Goal: Transaction & Acquisition: Purchase product/service

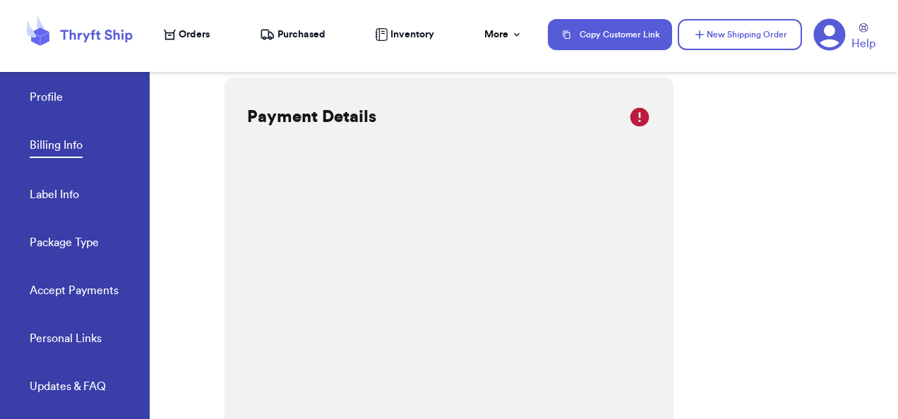
scroll to position [319, 0]
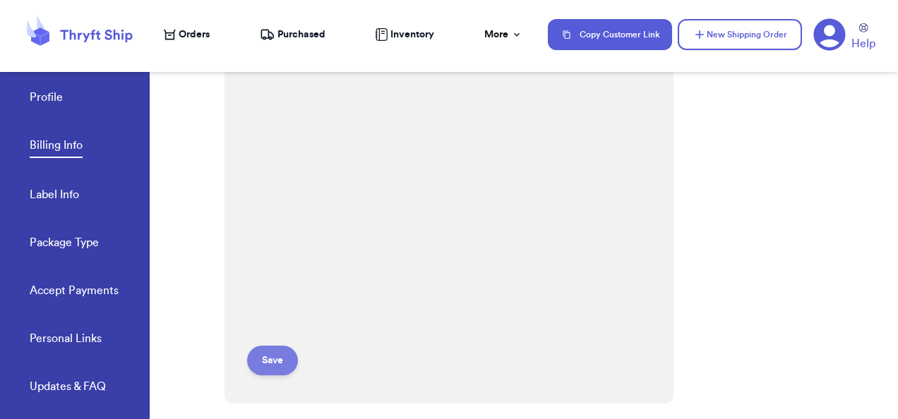
click at [277, 363] on button "Save" at bounding box center [272, 361] width 51 height 30
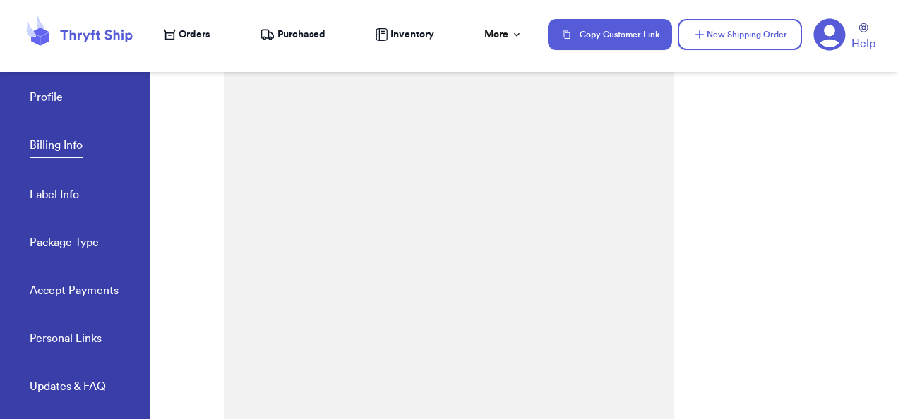
scroll to position [509, 0]
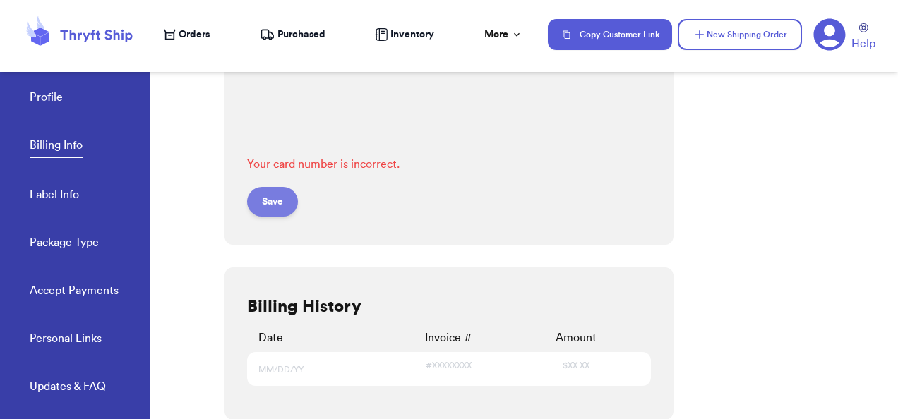
click at [292, 205] on button "Save" at bounding box center [272, 202] width 51 height 30
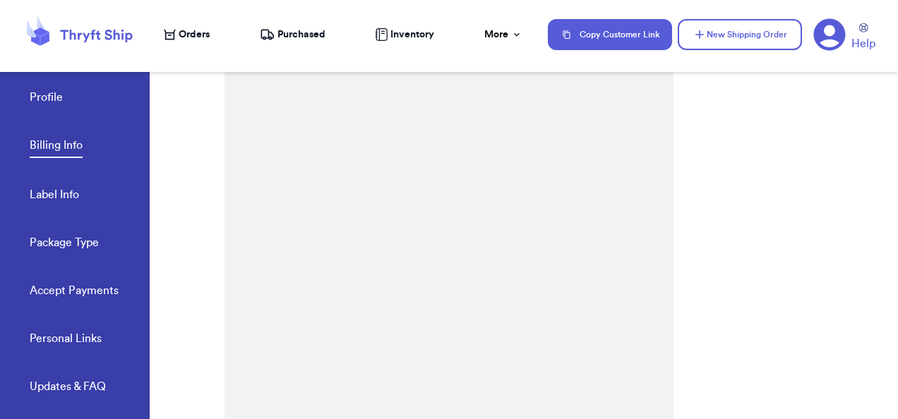
scroll to position [0, 0]
click at [68, 236] on link "Package Type" at bounding box center [64, 244] width 69 height 20
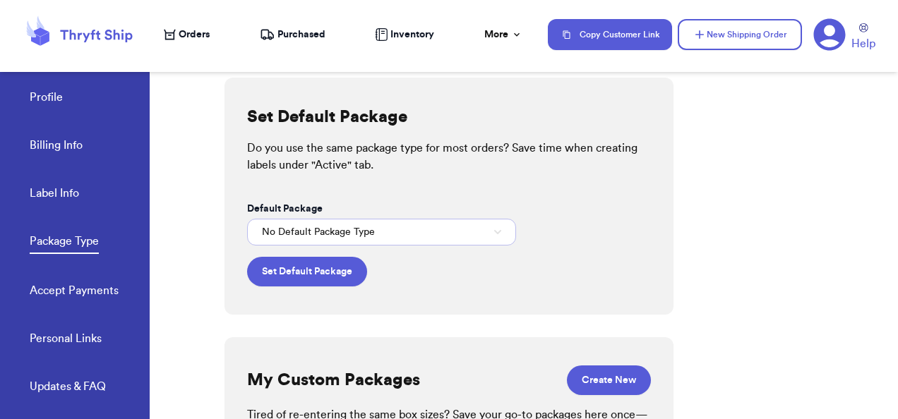
click at [368, 234] on span "No Default Package Type" at bounding box center [318, 232] width 113 height 14
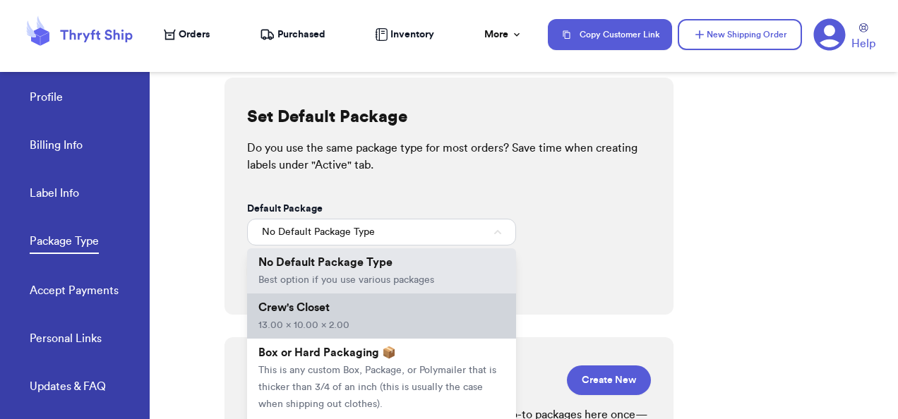
click at [347, 311] on li "Crew's Closet 13.00 x 10.00 x 2.00" at bounding box center [381, 316] width 269 height 45
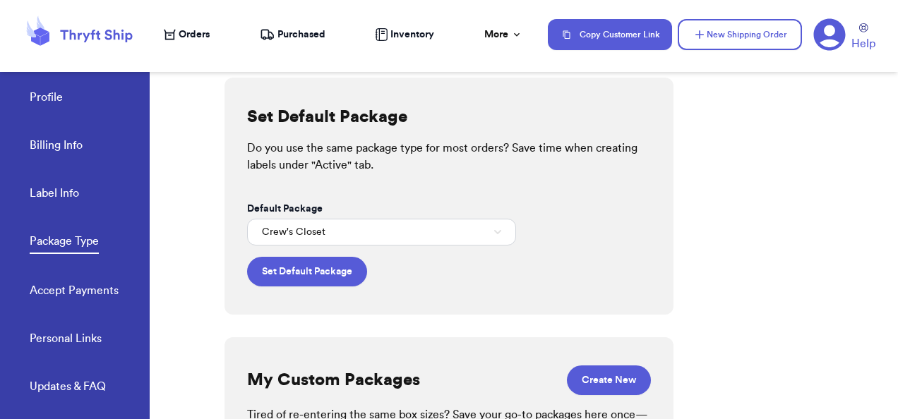
scroll to position [145, 0]
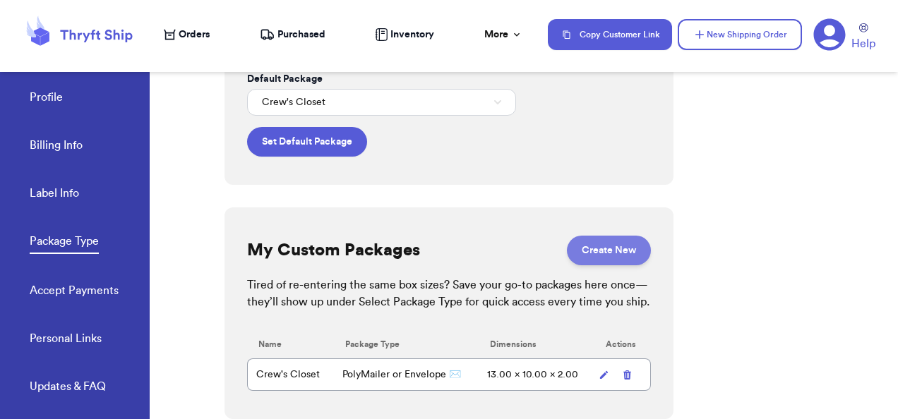
click at [590, 236] on button "Create New" at bounding box center [609, 251] width 84 height 30
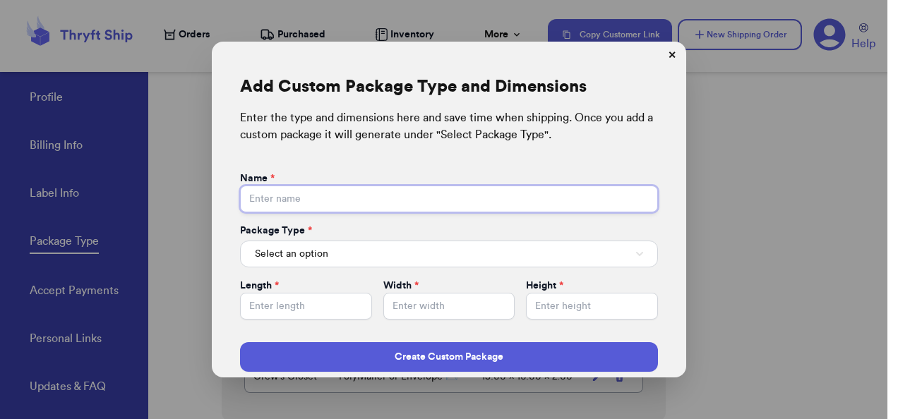
click at [411, 189] on input "Default Package" at bounding box center [449, 199] width 418 height 27
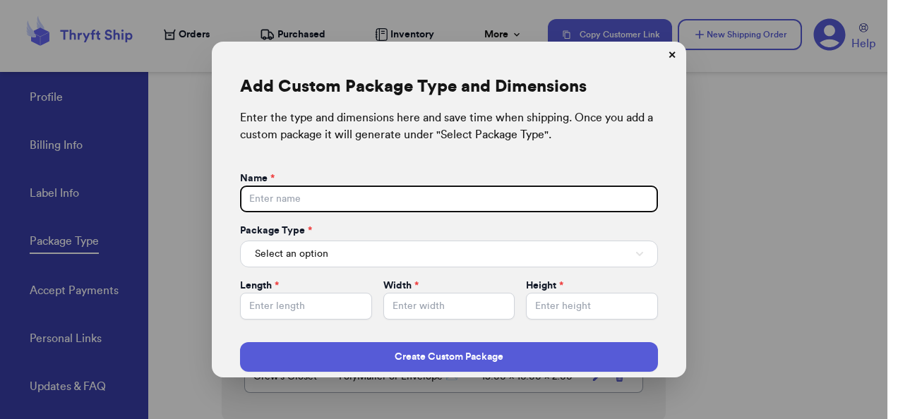
click at [643, 113] on div "Enter the type and dimensions here and save time when shipping. Once you add a …" at bounding box center [449, 126] width 418 height 34
click at [671, 54] on button "✕" at bounding box center [672, 55] width 23 height 23
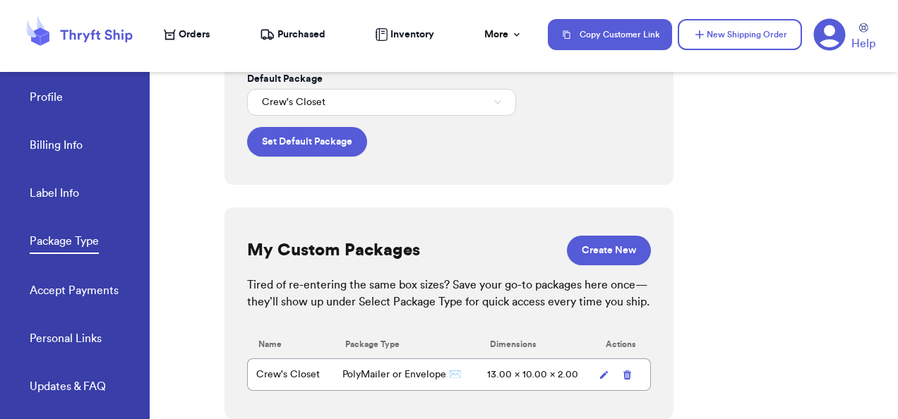
click at [58, 188] on link "Label Info" at bounding box center [54, 195] width 49 height 20
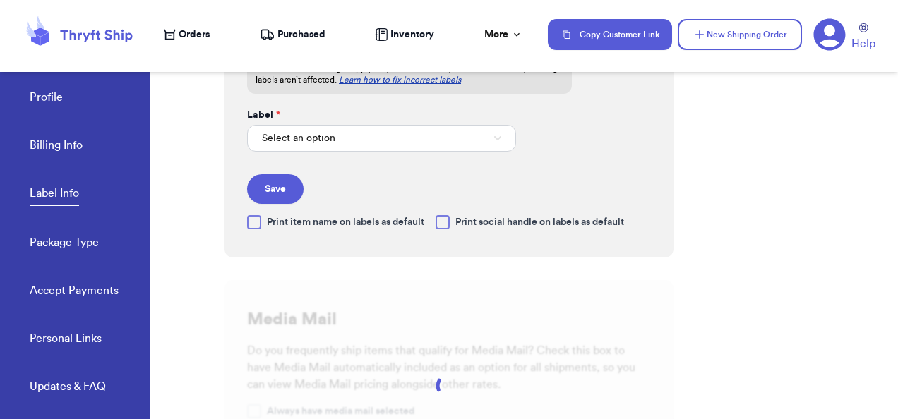
scroll to position [28, 0]
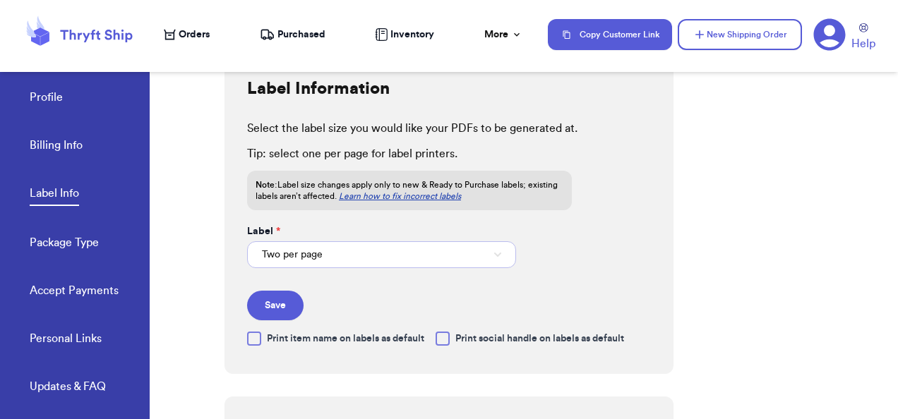
click at [324, 261] on button "Two per page" at bounding box center [381, 254] width 269 height 27
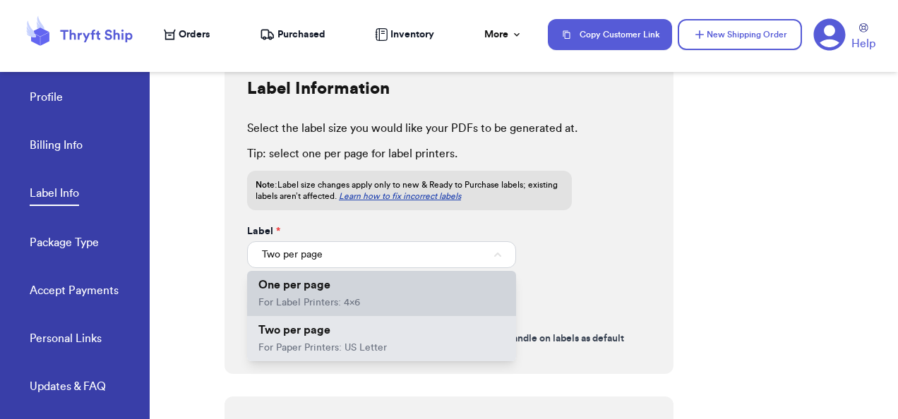
click at [320, 288] on span "One per page" at bounding box center [294, 285] width 72 height 11
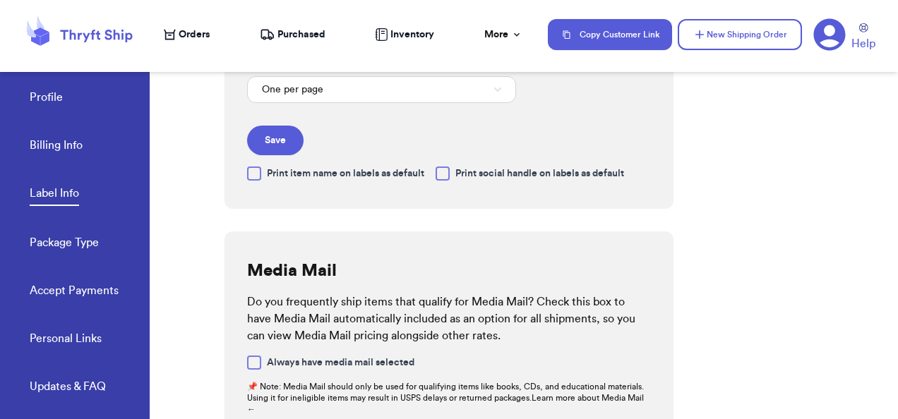
scroll to position [218, 0]
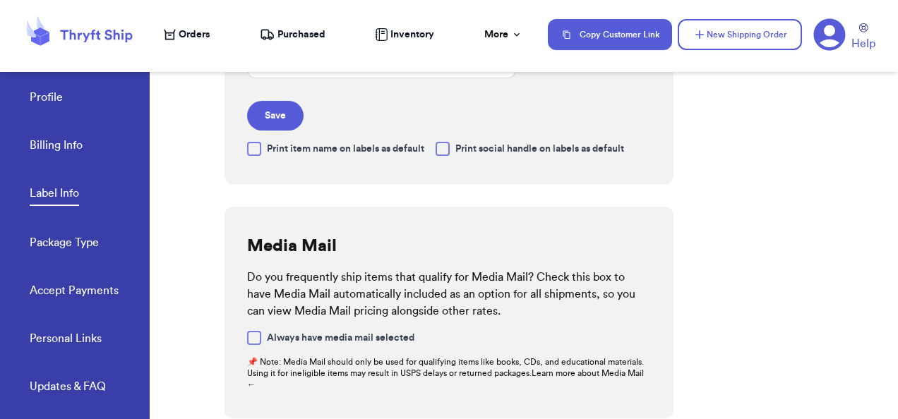
click at [447, 145] on div at bounding box center [442, 149] width 14 height 14
click at [0, 0] on input "Print social handle on labels as default" at bounding box center [0, 0] width 0 height 0
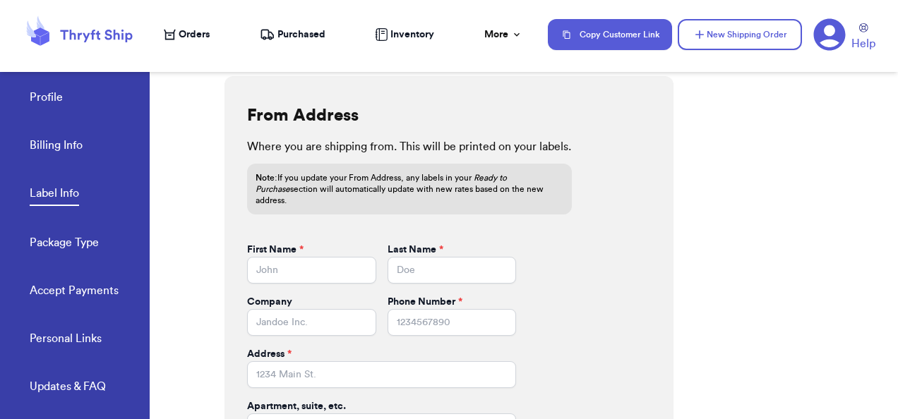
scroll to position [583, 0]
click at [293, 270] on input "First Name *" at bounding box center [311, 270] width 129 height 27
type input "[PERSON_NAME]"
type input "Crew"s Closet"
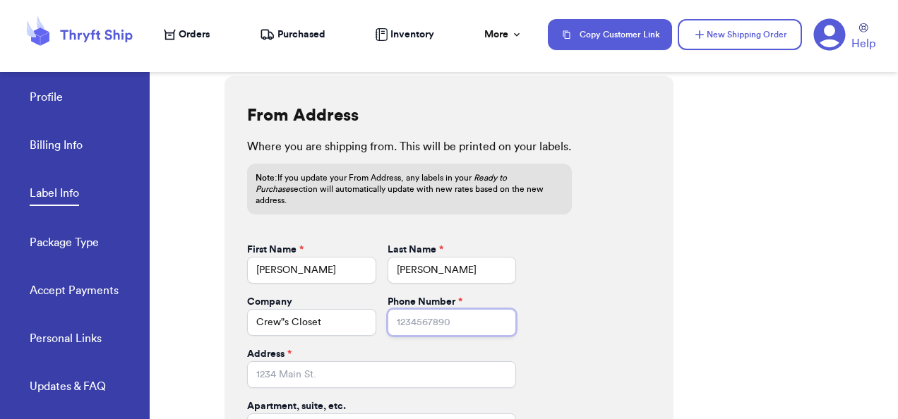
type input "9168627191"
type input "[STREET_ADDRESS]"
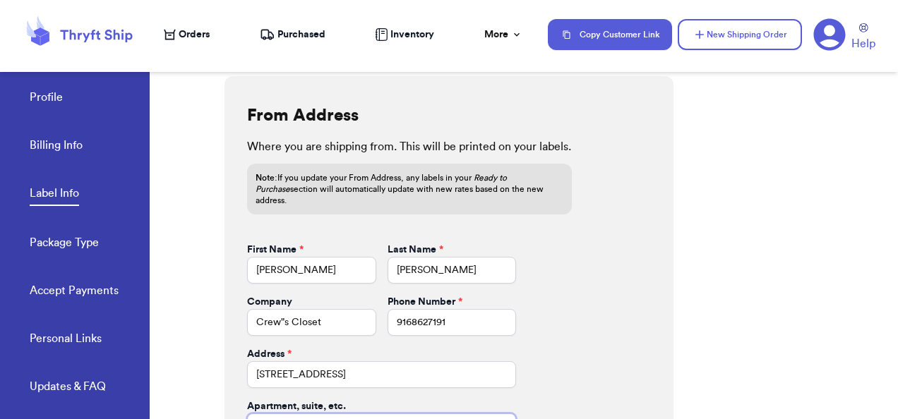
type input "203"
type input "Gold River"
select select "CA"
type input "95670"
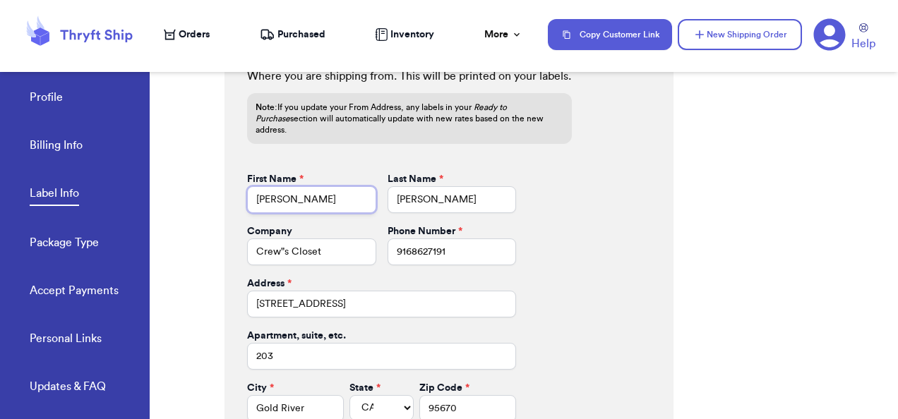
scroll to position [721, 0]
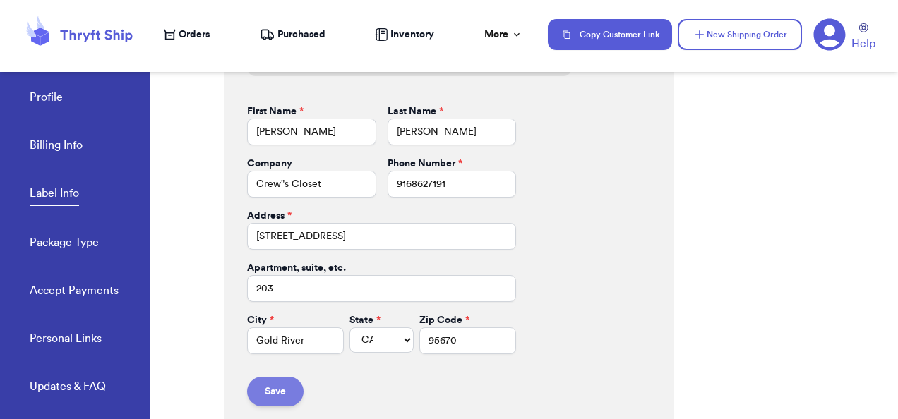
click at [277, 379] on button "Save" at bounding box center [275, 392] width 56 height 30
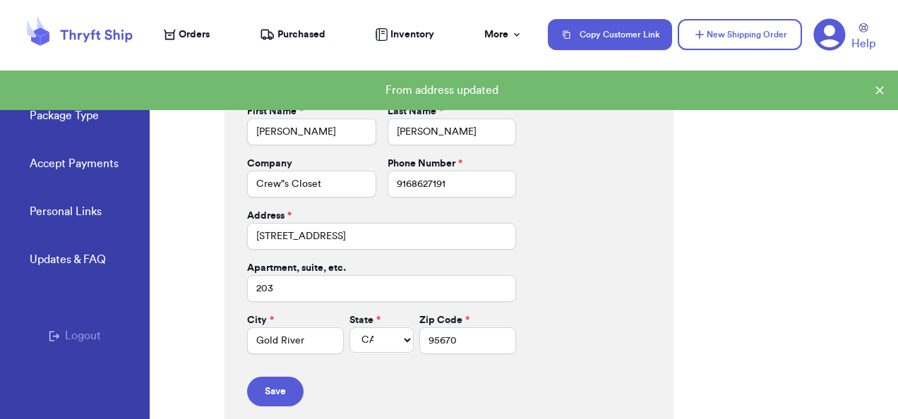
scroll to position [0, 0]
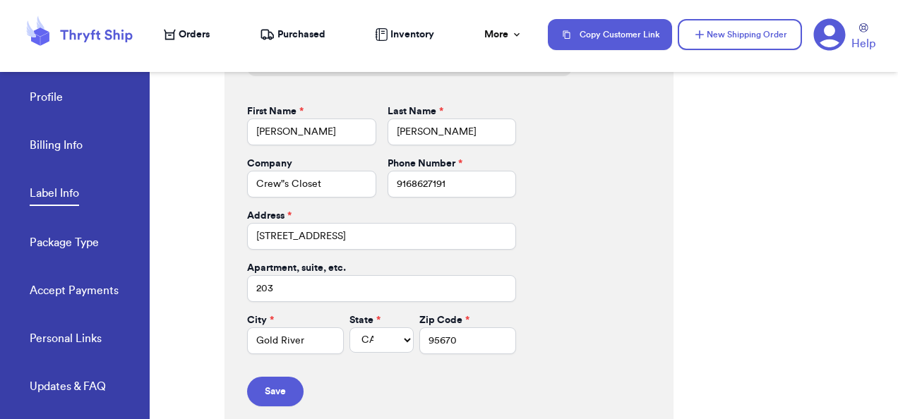
click at [208, 35] on span "Orders" at bounding box center [194, 35] width 31 height 14
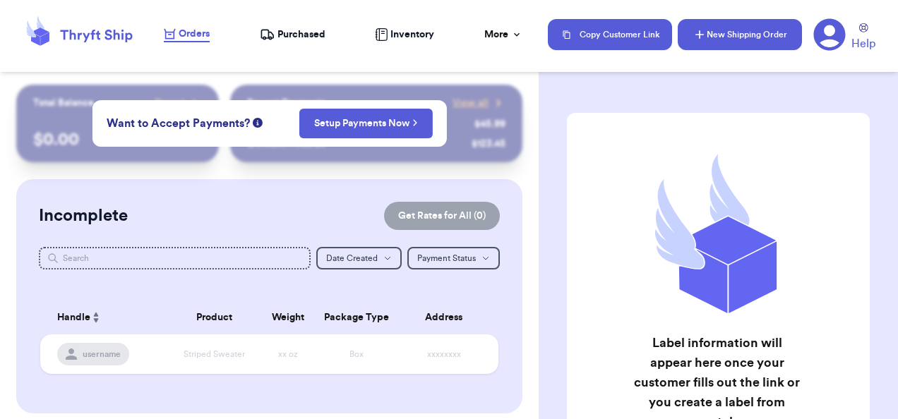
click at [742, 41] on button "New Shipping Order" at bounding box center [740, 34] width 124 height 31
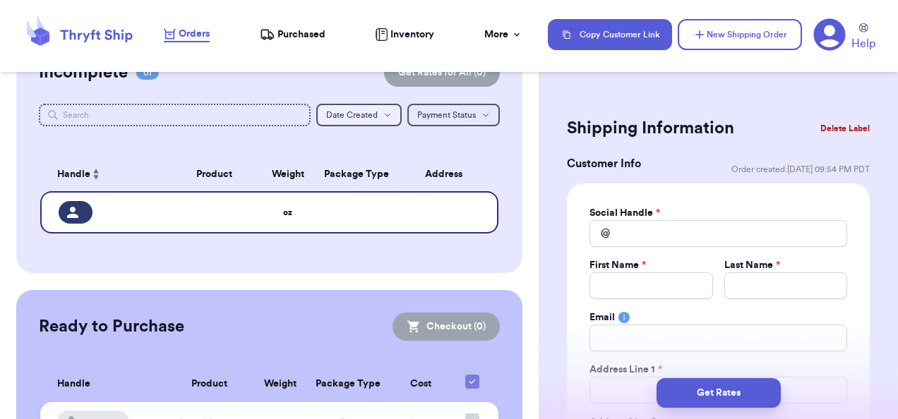
scroll to position [222, 0]
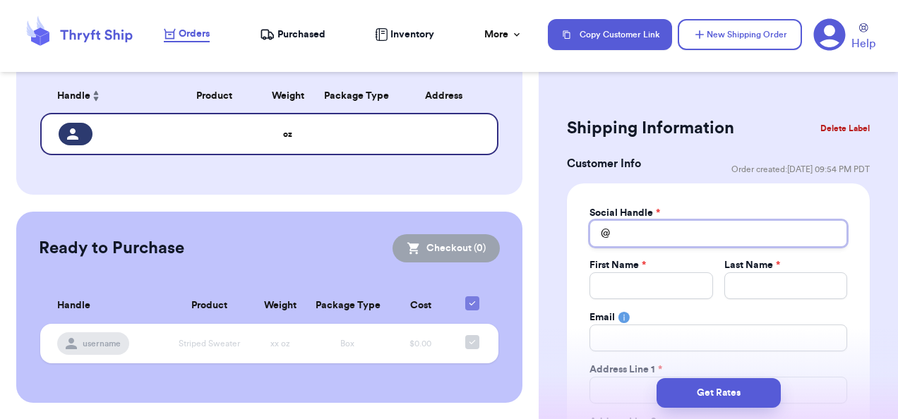
click at [678, 234] on input "Total Amount Paid" at bounding box center [718, 233] width 258 height 27
type input "d"
type input "de"
type input "dej"
type input "deja"
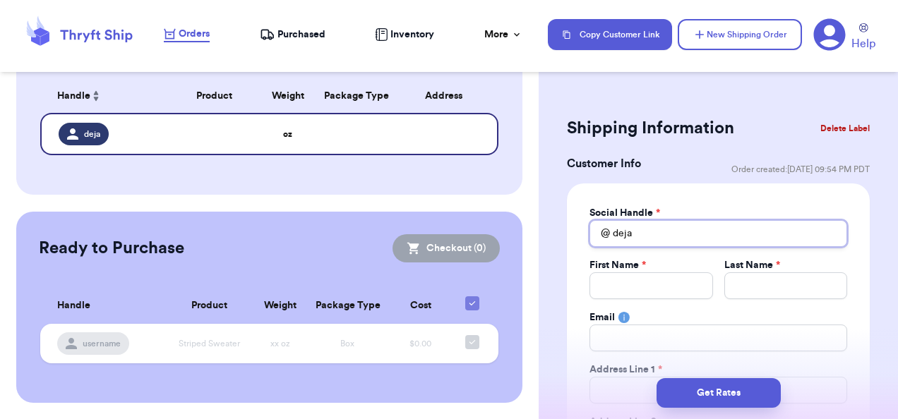
type input "deja_"
type input "deja_d"
type input "deja_da"
type input "deja_dae"
type input "deja_daed"
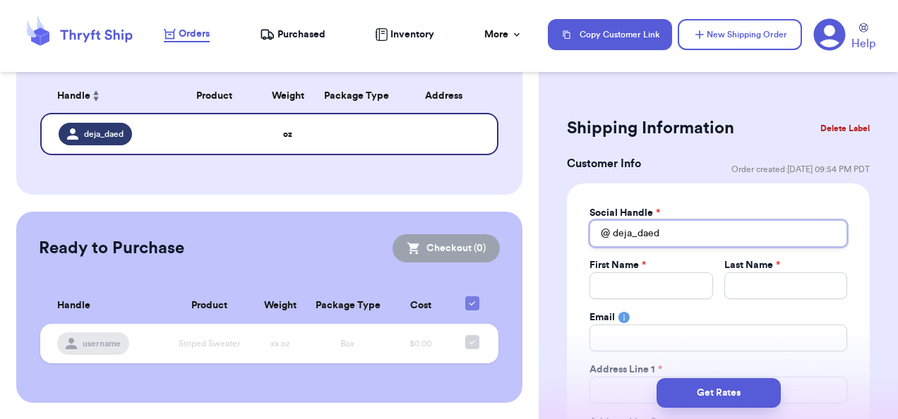
type input "deja_daeda"
type input "deja_daedae"
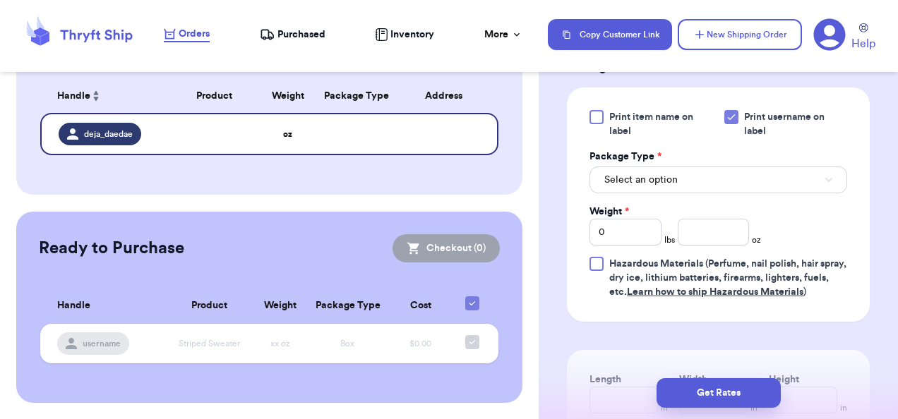
scroll to position [851, 0]
type input "deja_daedae"
click at [735, 30] on button "New Shipping Order" at bounding box center [740, 34] width 124 height 31
type input "deja_daedae"
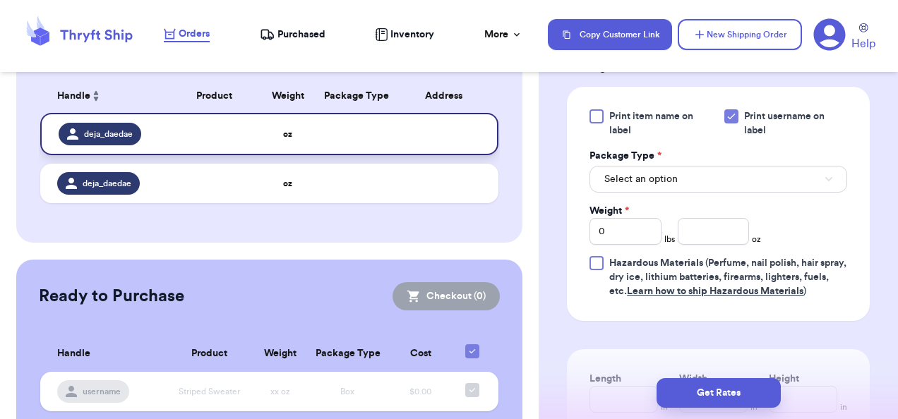
click at [325, 137] on td at bounding box center [357, 134] width 83 height 42
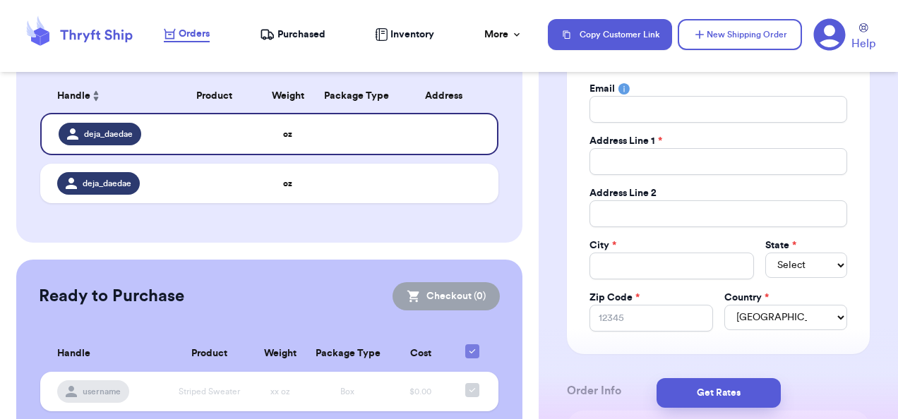
scroll to position [0, 0]
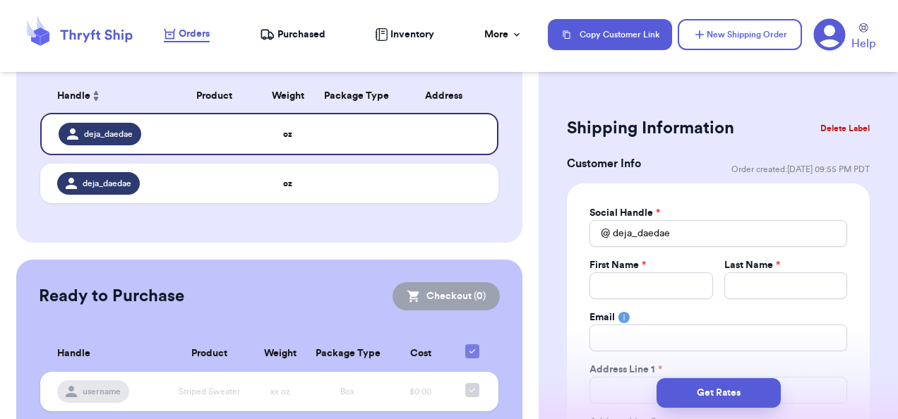
click at [843, 126] on button "Delete Label" at bounding box center [845, 128] width 61 height 31
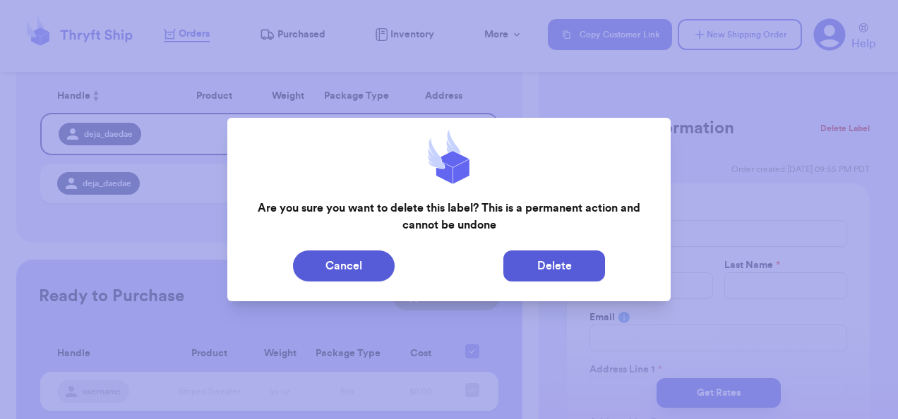
click at [546, 275] on button "Delete" at bounding box center [554, 266] width 102 height 31
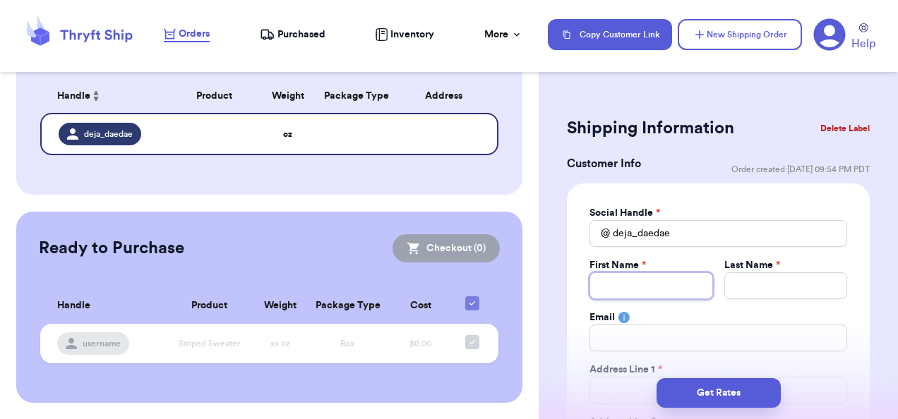
click at [630, 289] on input "Total Amount Paid" at bounding box center [650, 285] width 123 height 27
type input "D"
type input "De"
type input "Den"
type input "[PERSON_NAME]"
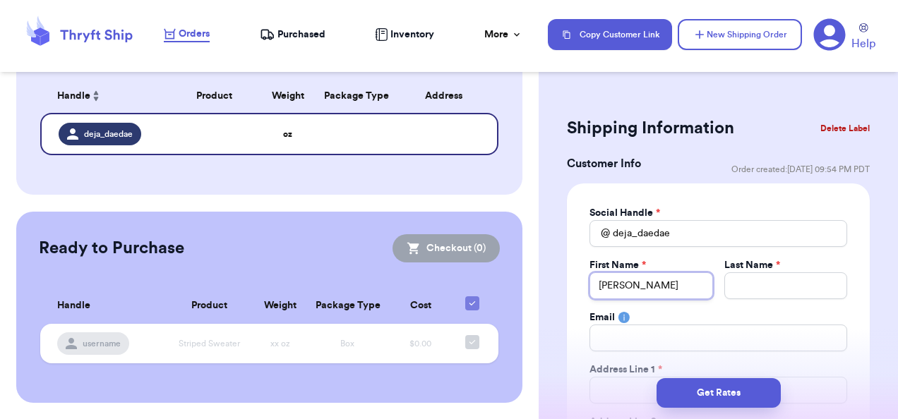
type input "[PERSON_NAME]"
click at [738, 279] on input "Total Amount Paid" at bounding box center [785, 285] width 123 height 27
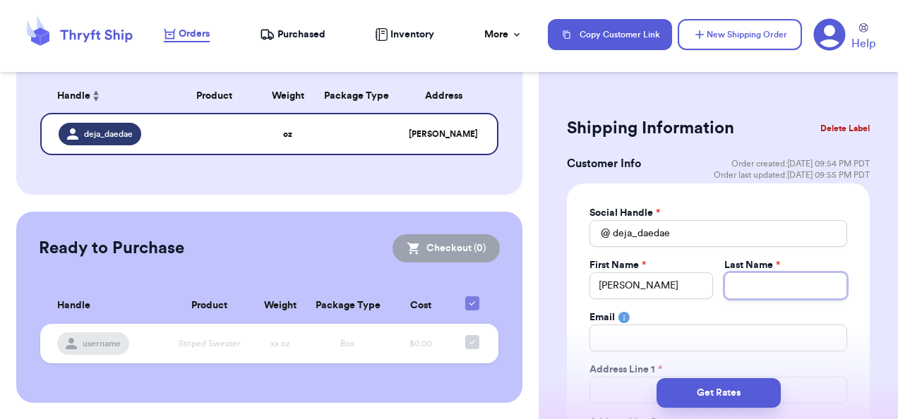
type input "N"
type input "Nu"
type input "Nun"
type input "Nune"
type input "[PERSON_NAME]"
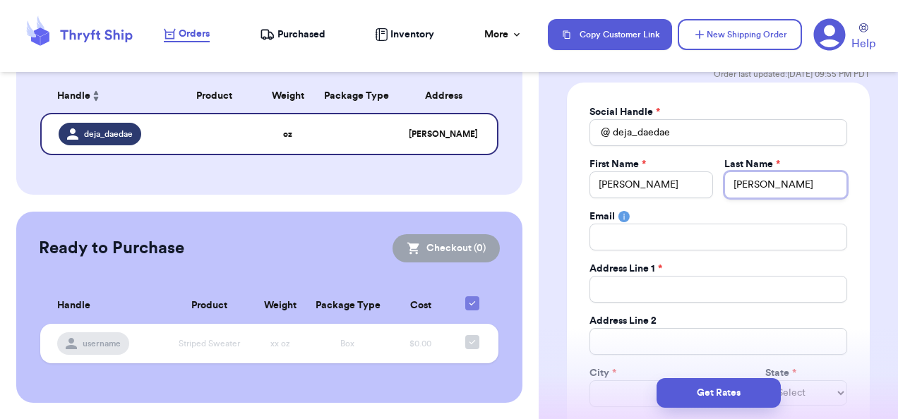
scroll to position [162, 0]
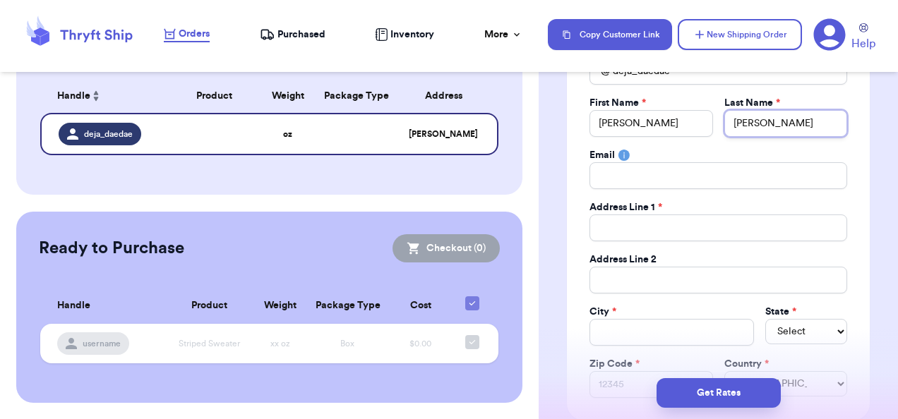
type input "[PERSON_NAME]"
click at [637, 227] on input "Total Amount Paid" at bounding box center [718, 228] width 258 height 27
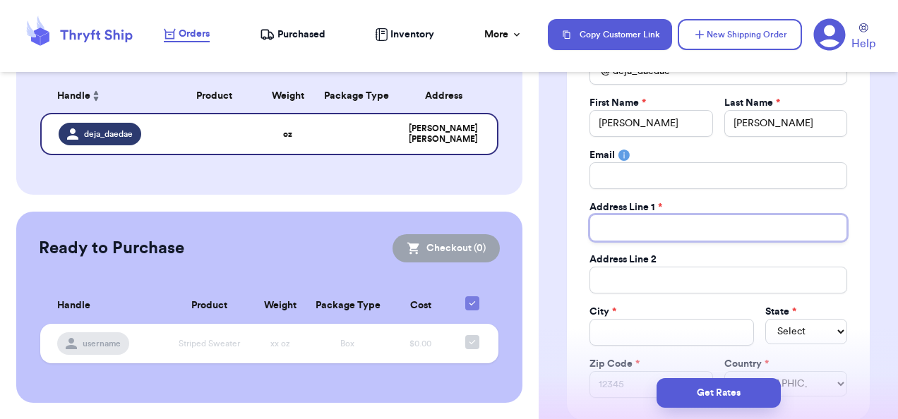
type input "3"
type input "32"
type input "320"
type input "3201"
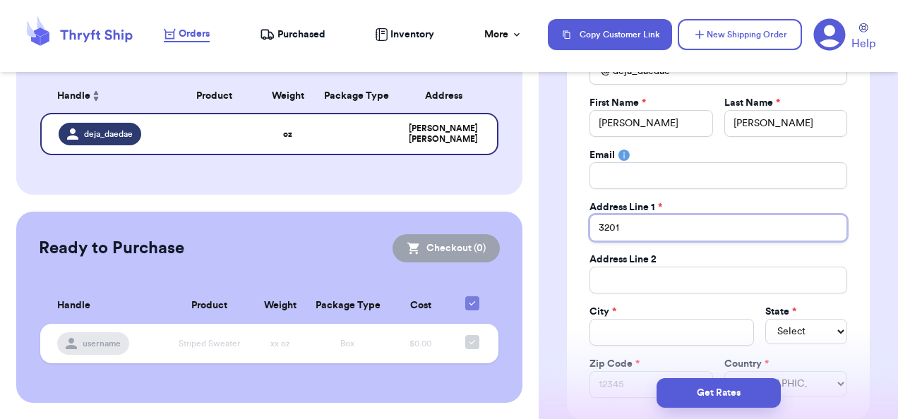
type input "3201 B"
type input "3201 Be"
type input "3201 Bel"
type input "3201 Be"
type input "3201 B"
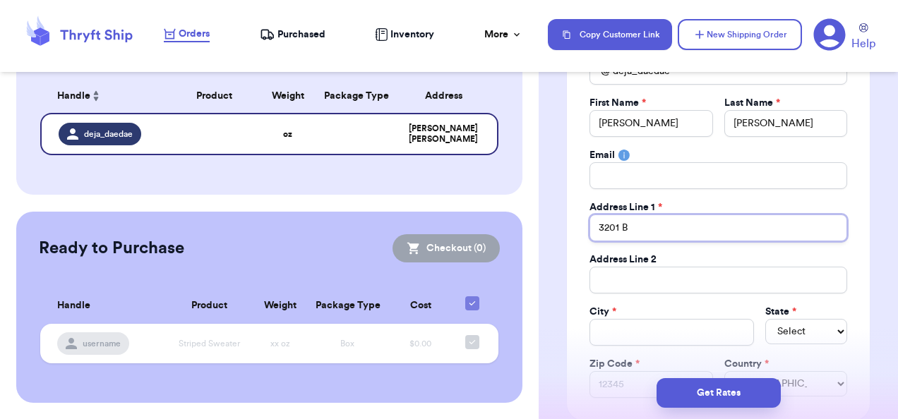
type input "3201"
type input "3201 S"
type input "3201 S B"
type input "3201 S Be"
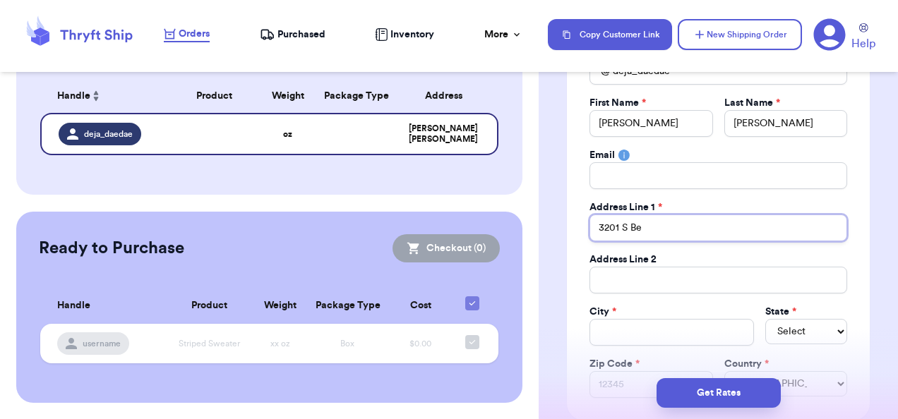
type input "3201 S Bel"
type input "3201 S Belt"
type input "3201 S Beltr"
type input "3201 S Beltra"
type input "3201 S [PERSON_NAME]"
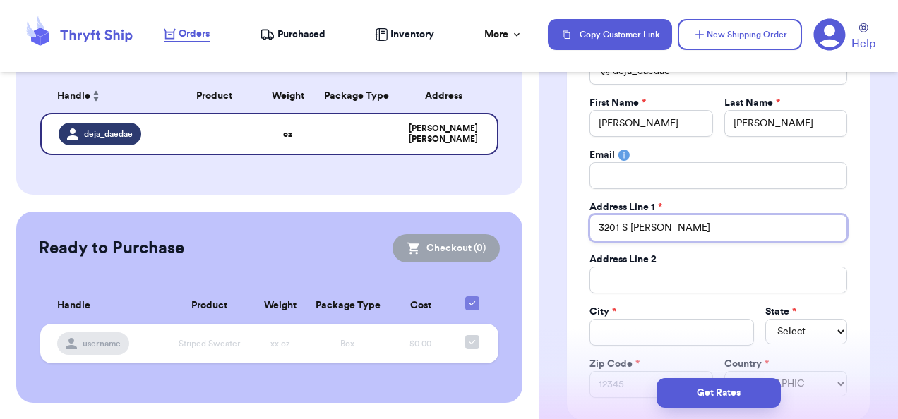
type input "3201 S Beltrami"
type input "3201 S Beltrami C"
type input "3201 S Beltrami Co"
type input "3201 S Beltrami Cou"
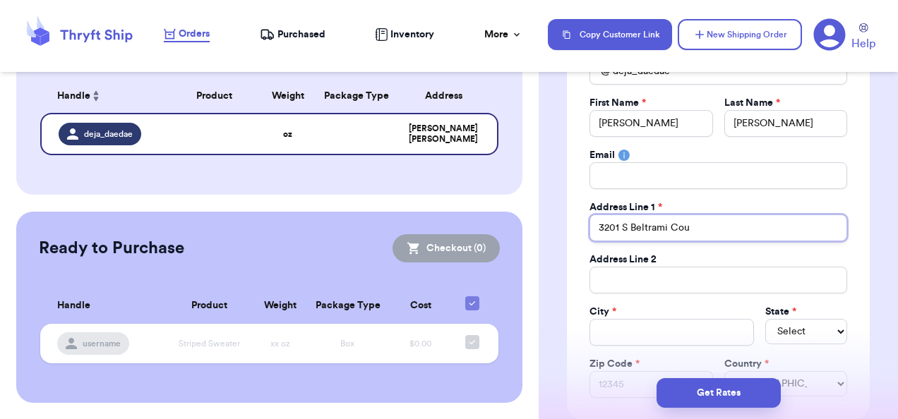
type input "3201 S Beltrami Cour"
type input "[STREET_ADDRESS]"
click at [633, 332] on input "Total Amount Paid" at bounding box center [671, 332] width 164 height 27
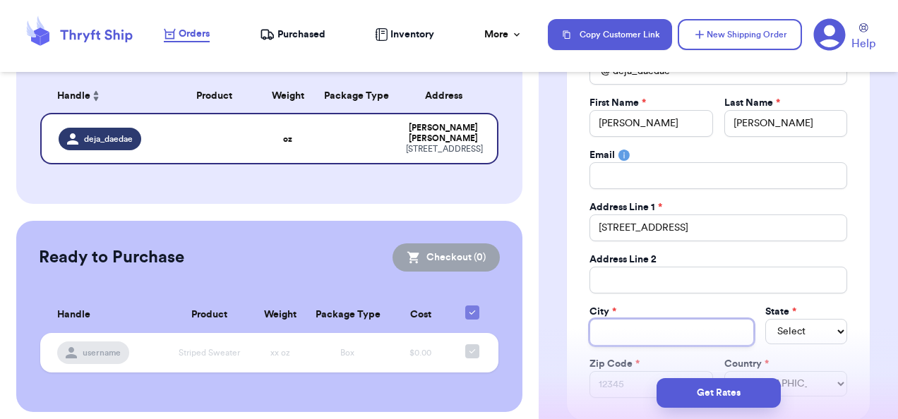
type input "W"
type input "We"
type input "[PERSON_NAME]"
type input "West"
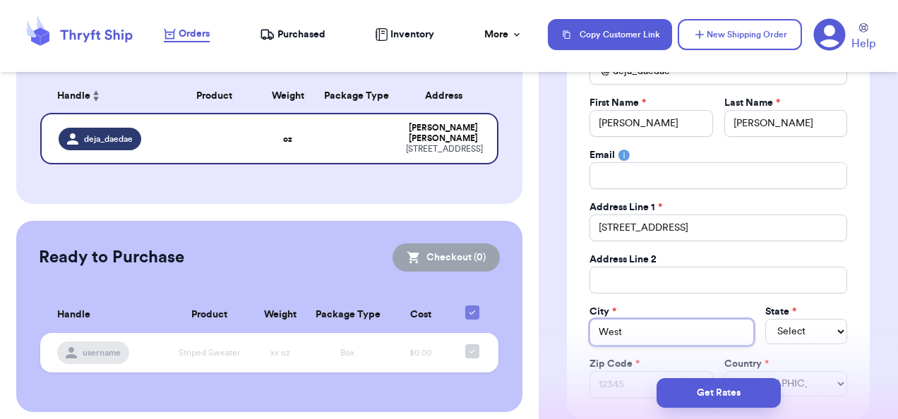
type input "West S"
type input "West Sa"
type input "West Sac"
type input "West Sacr"
type input "West Sacra"
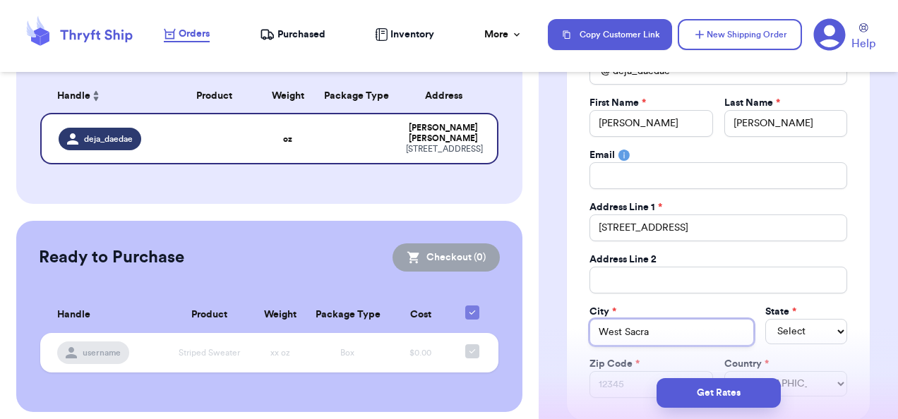
type input "West Sacram"
type input "West Sacrame"
type input "West Sacramen"
type input "West Sacrament"
type input "West Sacramentp"
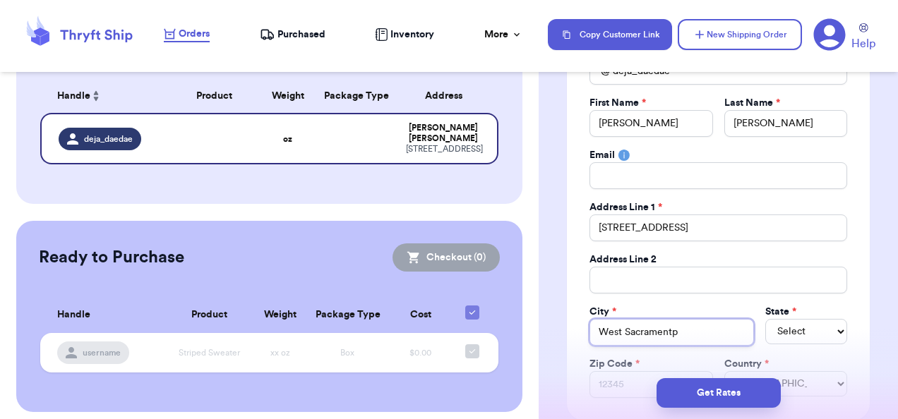
type input "West Sacrament"
type input "[GEOGRAPHIC_DATA]"
click at [816, 333] on select "Select AL AK AZ AR CA CO [GEOGRAPHIC_DATA] DE DC [GEOGRAPHIC_DATA] [GEOGRAPHIC_…" at bounding box center [806, 331] width 82 height 25
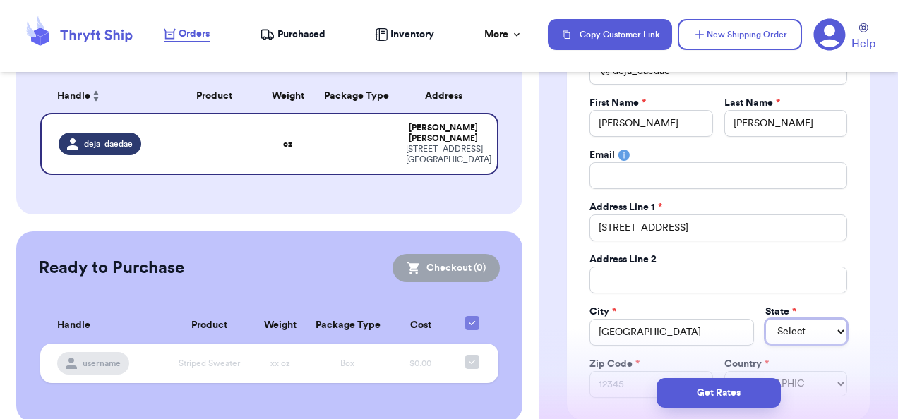
select select "CA"
click at [765, 319] on select "Select AL AK AZ AR CA CO [GEOGRAPHIC_DATA] DE DC [GEOGRAPHIC_DATA] [GEOGRAPHIC_…" at bounding box center [806, 331] width 82 height 25
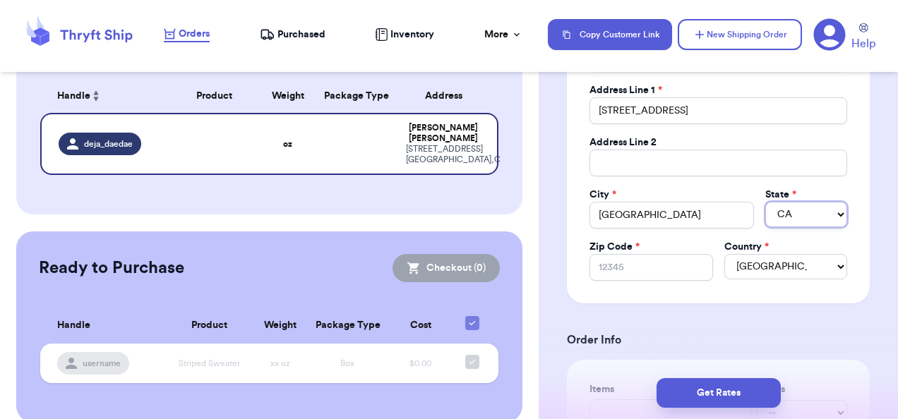
scroll to position [282, 0]
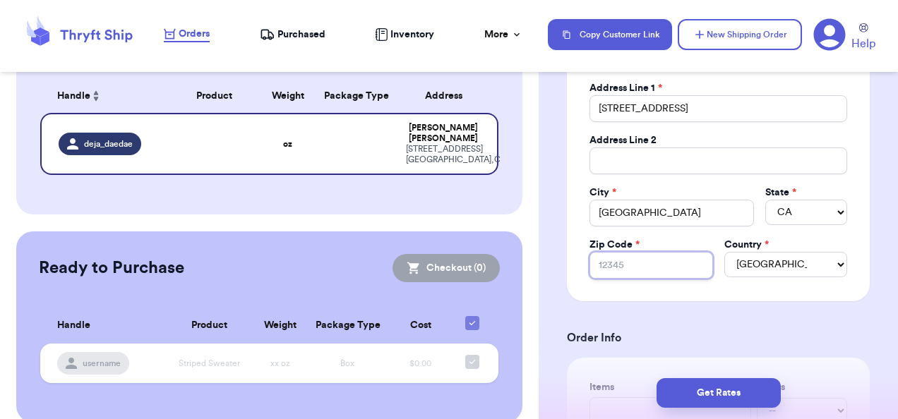
click at [645, 268] on input "Zip Code *" at bounding box center [650, 265] width 123 height 27
type input "9"
type input "95"
type input "956"
type input "9569"
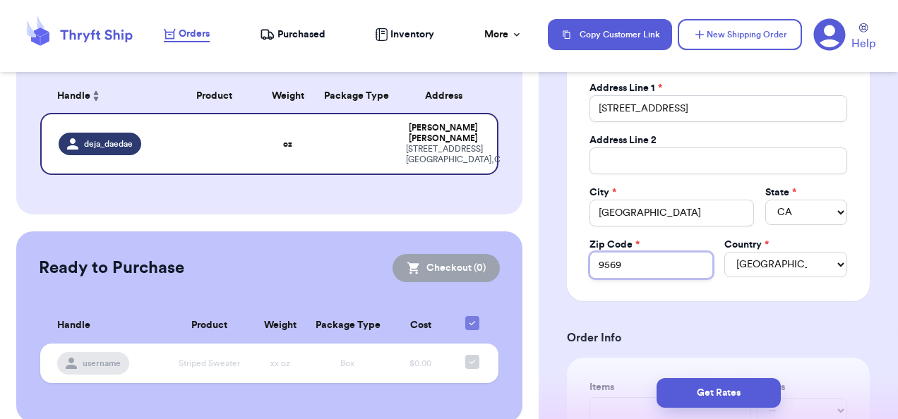
type input "95691"
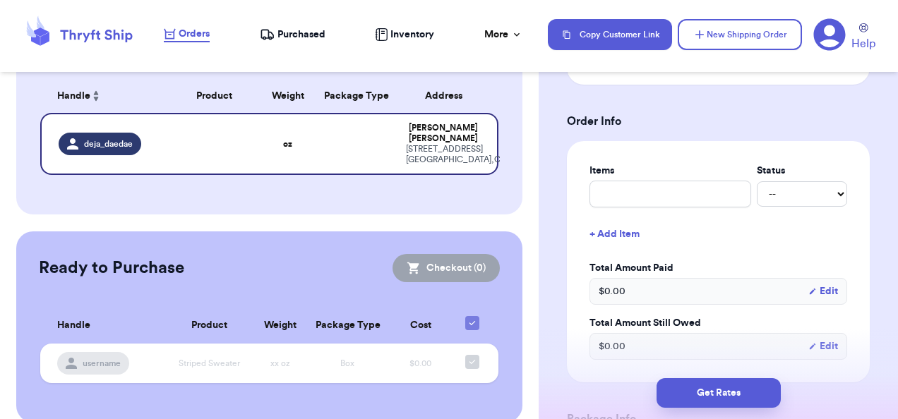
scroll to position [524, 0]
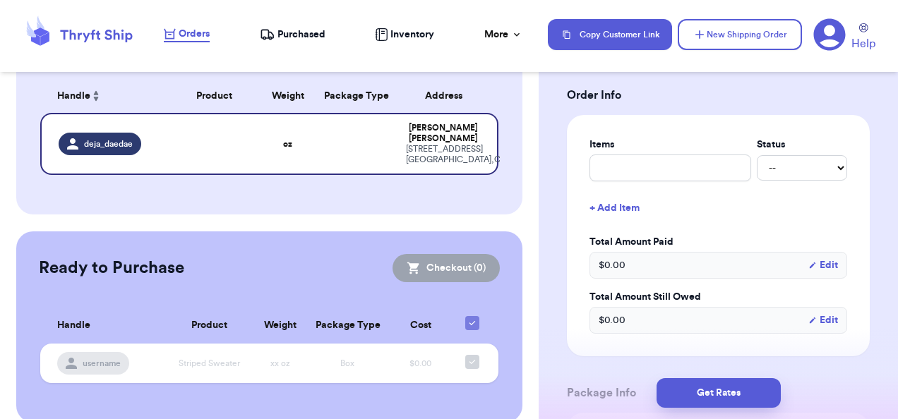
type input "95691"
click at [634, 165] on input "text" at bounding box center [670, 168] width 162 height 27
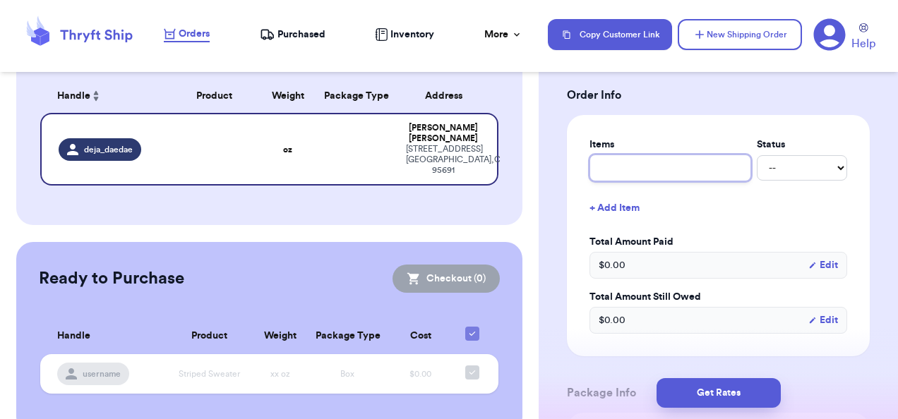
type input "c"
type input "ch"
type input "che"
type input "chec"
type input "check"
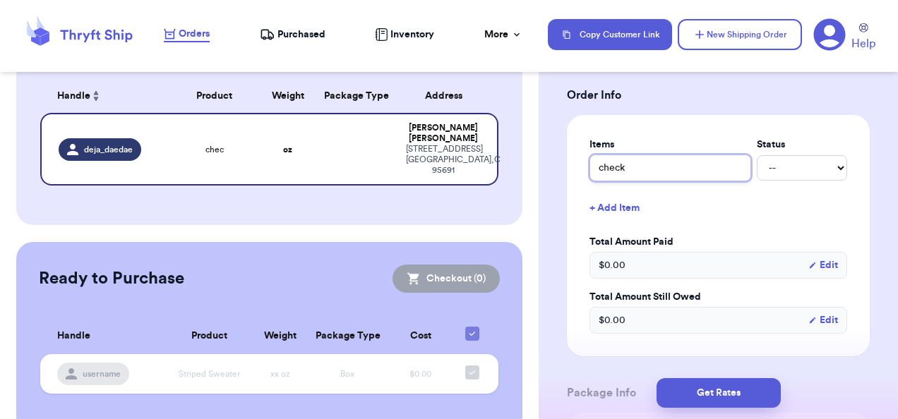
type input "checke"
type input "checker"
type input "checkere"
type input "checkered"
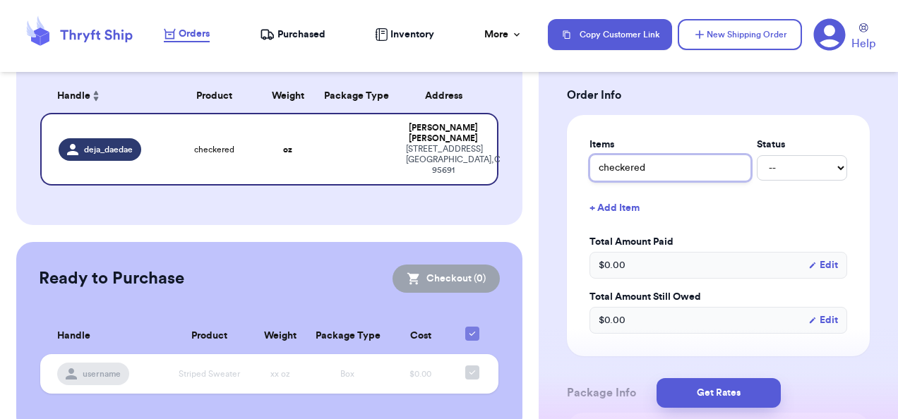
type input "checkered s"
type input "checkered se"
type input "checkered set"
click at [759, 171] on select "-- Paid Owes" at bounding box center [802, 167] width 90 height 25
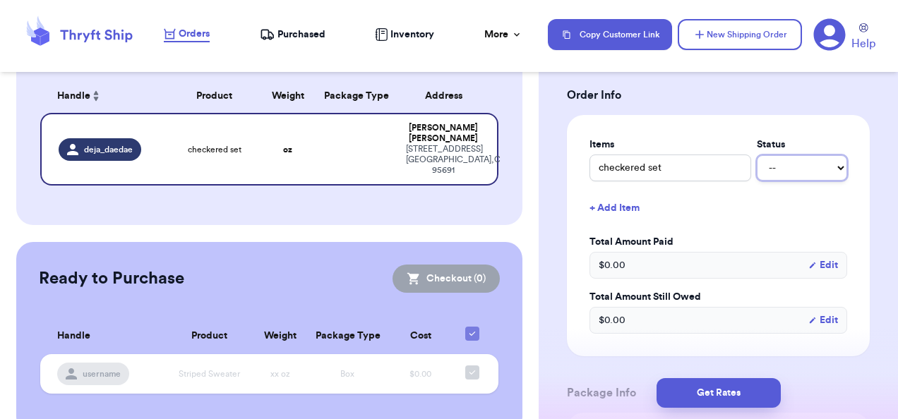
select select "paid"
click at [757, 155] on select "-- Paid Owes" at bounding box center [802, 167] width 90 height 25
click at [655, 256] on div "$ 0.00 Edit" at bounding box center [718, 265] width 258 height 27
click at [819, 263] on button "Edit" at bounding box center [823, 265] width 30 height 14
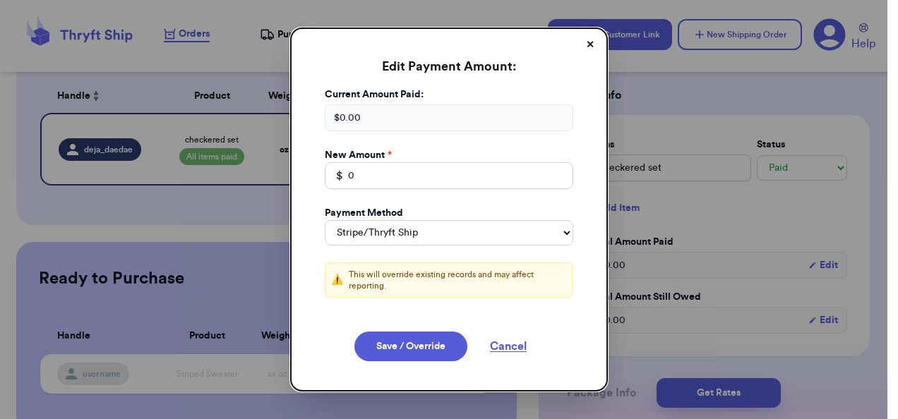
drag, startPoint x: 390, startPoint y: 123, endPoint x: 363, endPoint y: 117, distance: 27.4
click at [363, 117] on div "$ 0.00" at bounding box center [449, 117] width 248 height 27
click at [349, 122] on div "$ 0.00" at bounding box center [449, 117] width 248 height 27
click at [579, 40] on button "✕" at bounding box center [590, 45] width 23 height 23
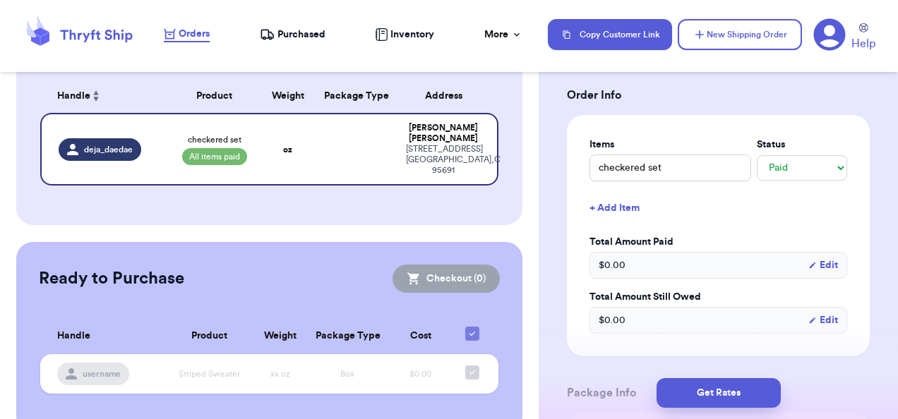
click at [816, 260] on button "Edit" at bounding box center [823, 265] width 30 height 14
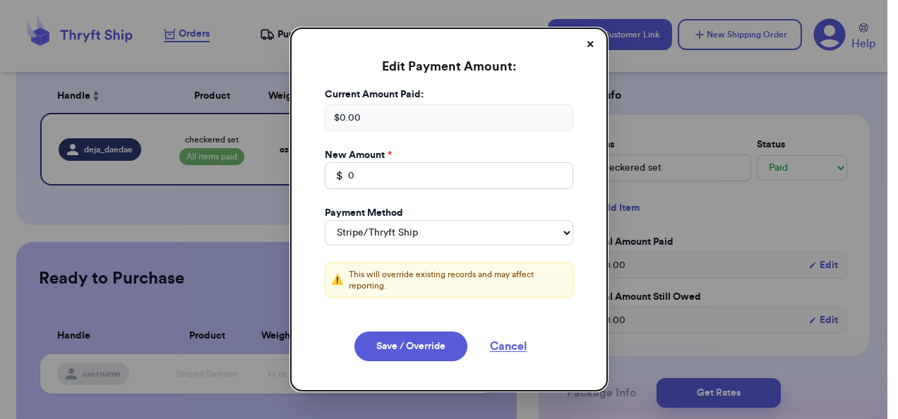
click at [373, 112] on div "$ 0.00" at bounding box center [449, 117] width 248 height 27
click at [354, 170] on input "0" at bounding box center [449, 175] width 248 height 27
click at [508, 229] on select "Stripe/Thryft Ship Venmo Cash App PayPal Zelle Cash Other" at bounding box center [449, 232] width 248 height 25
select select "venmo"
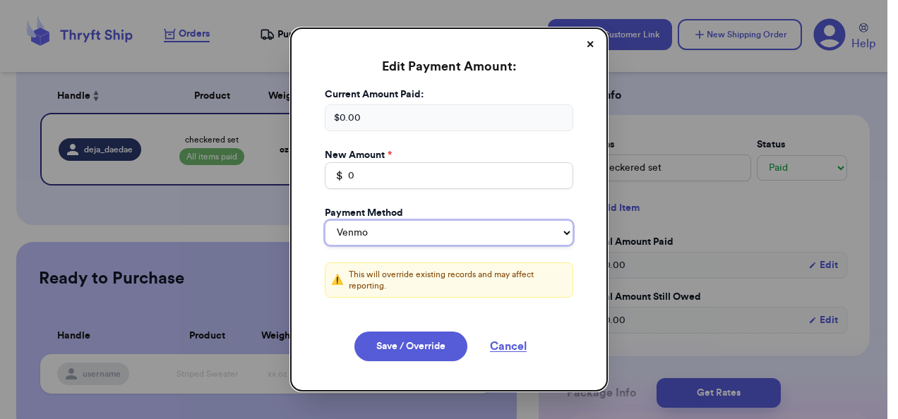
click at [325, 220] on select "Stripe/Thryft Ship Venmo Cash App PayPal Zelle Cash Other" at bounding box center [449, 232] width 248 height 25
click at [373, 118] on div "$ 0.00" at bounding box center [449, 117] width 248 height 27
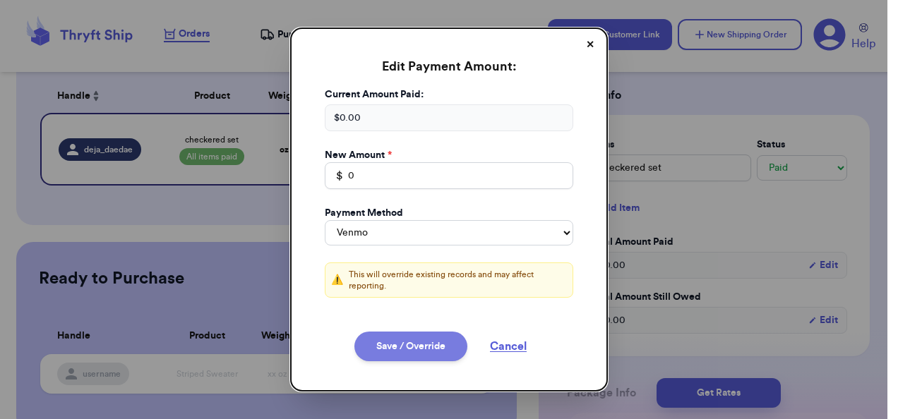
click at [393, 344] on button "Save / Override" at bounding box center [410, 347] width 113 height 30
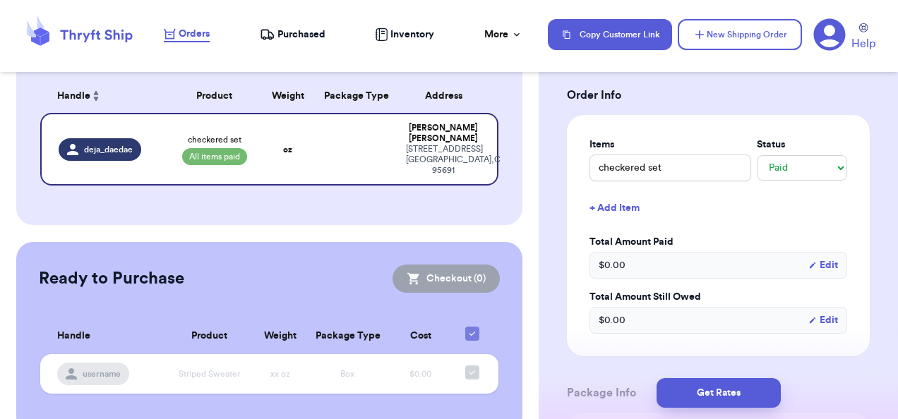
type input "0"
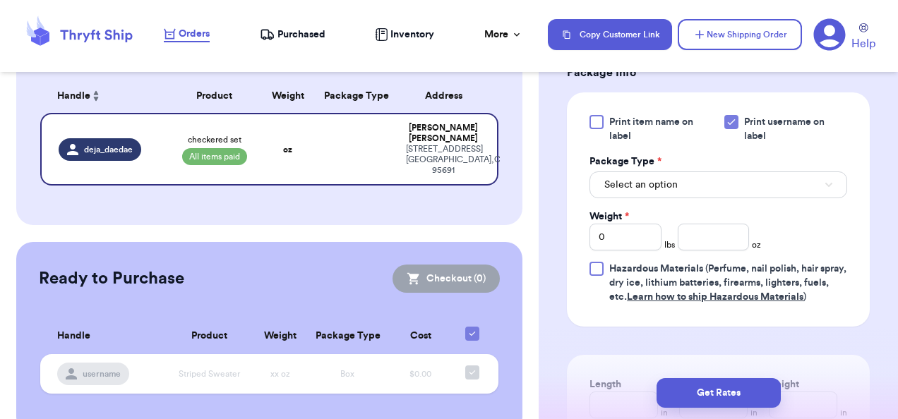
scroll to position [847, 0]
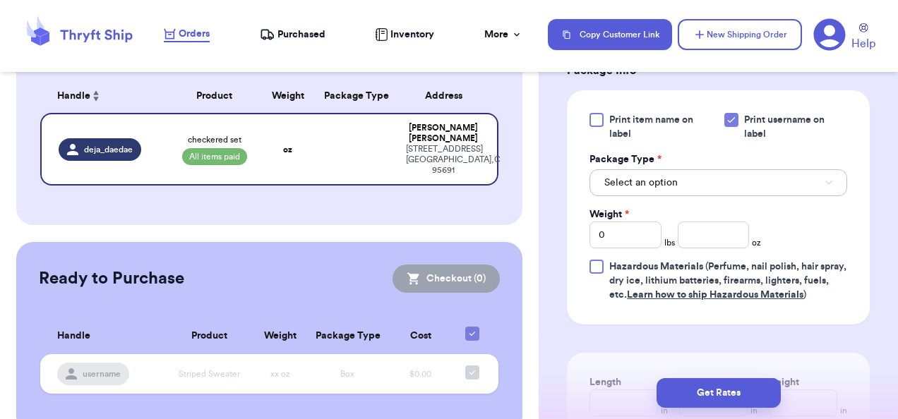
click at [689, 188] on button "Select an option" at bounding box center [718, 182] width 258 height 27
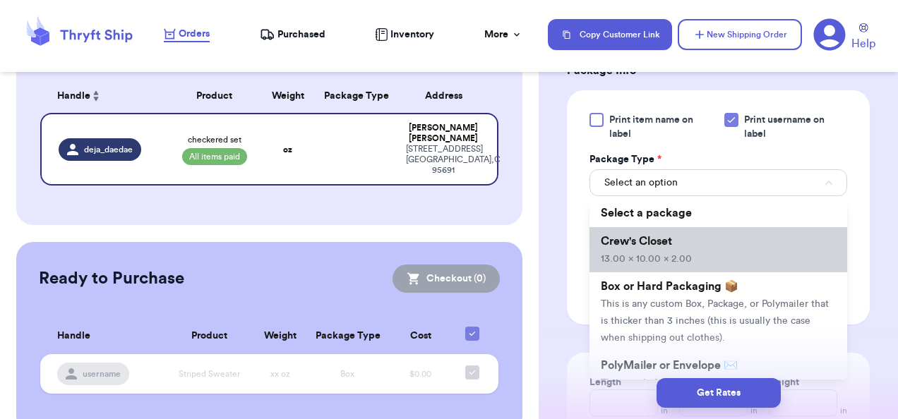
click at [669, 229] on li "Crew's Closet 13.00 x 10.00 x 2.00" at bounding box center [718, 249] width 258 height 45
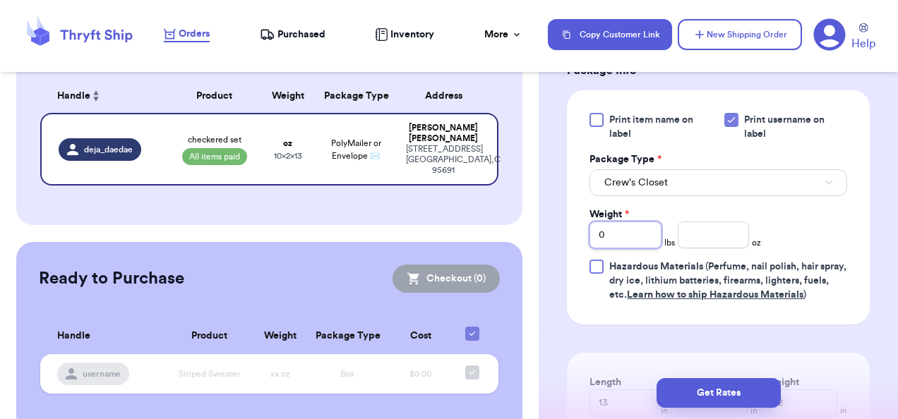
click at [631, 232] on input "0" at bounding box center [625, 235] width 72 height 27
click at [723, 227] on input "number" at bounding box center [714, 235] width 72 height 27
click at [623, 239] on input "Weight *" at bounding box center [625, 235] width 72 height 27
click at [710, 222] on input "number" at bounding box center [714, 235] width 72 height 27
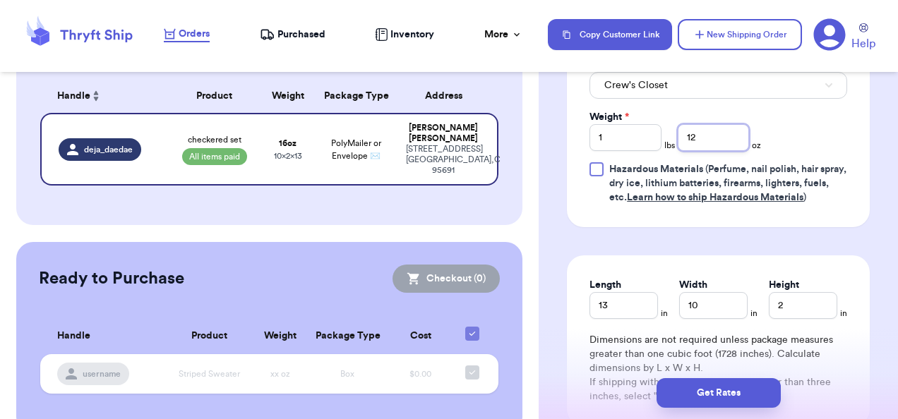
scroll to position [989, 0]
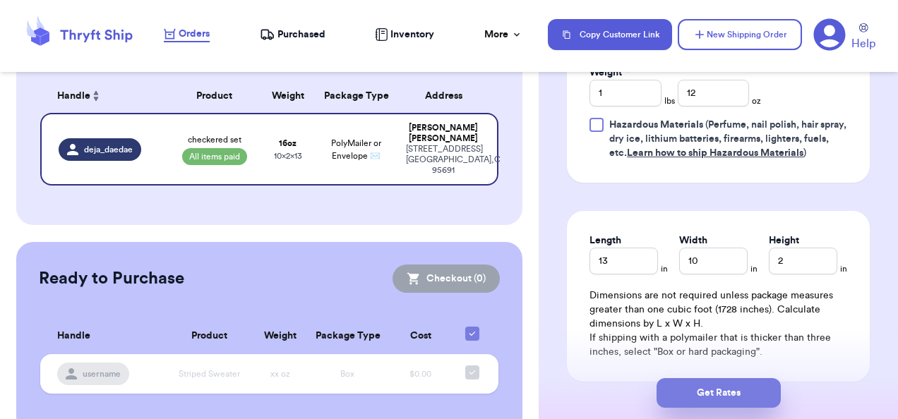
click at [728, 392] on button "Get Rates" at bounding box center [718, 393] width 124 height 30
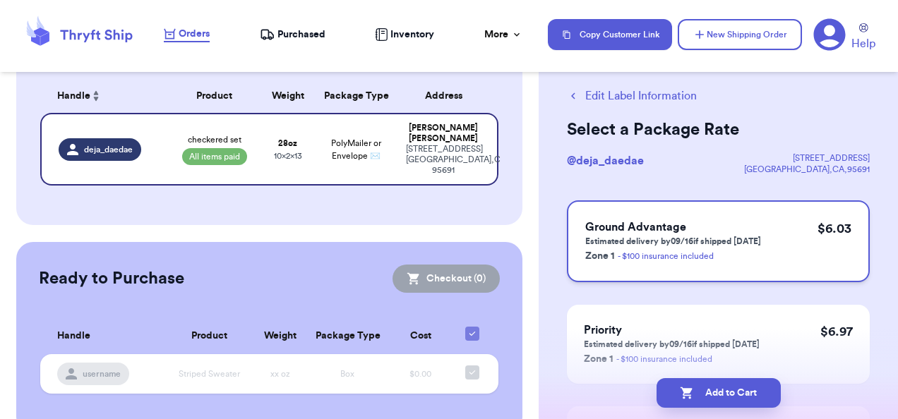
scroll to position [26, 0]
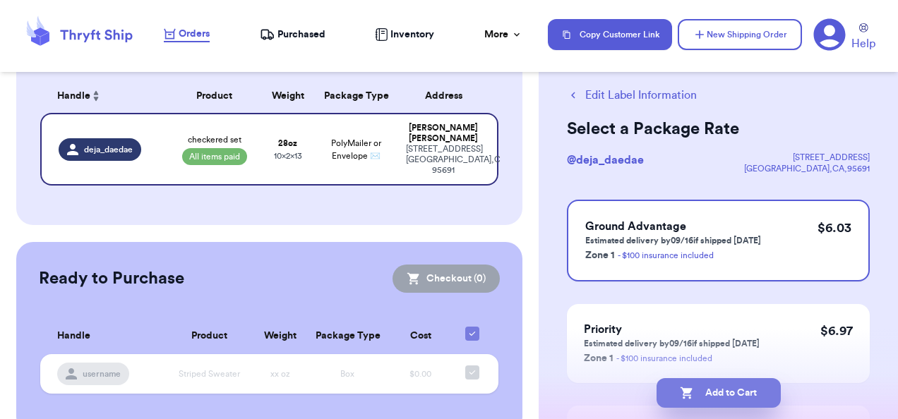
click at [724, 395] on button "Add to Cart" at bounding box center [718, 393] width 124 height 30
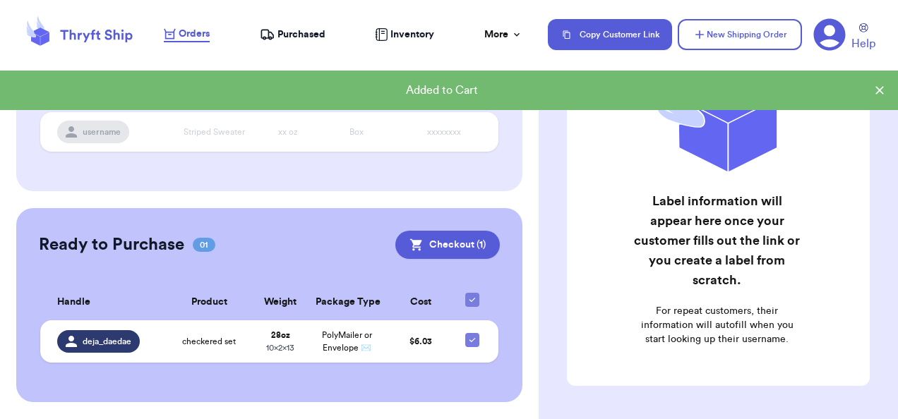
scroll to position [233, 0]
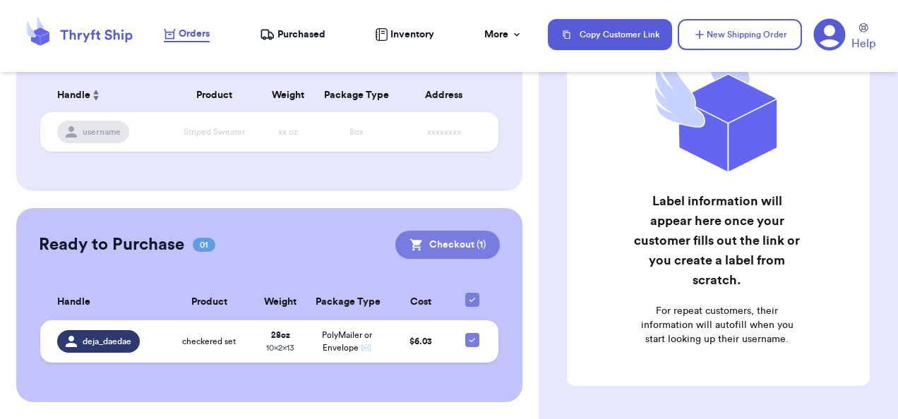
click at [469, 234] on button "Checkout ( 1 )" at bounding box center [447, 245] width 104 height 28
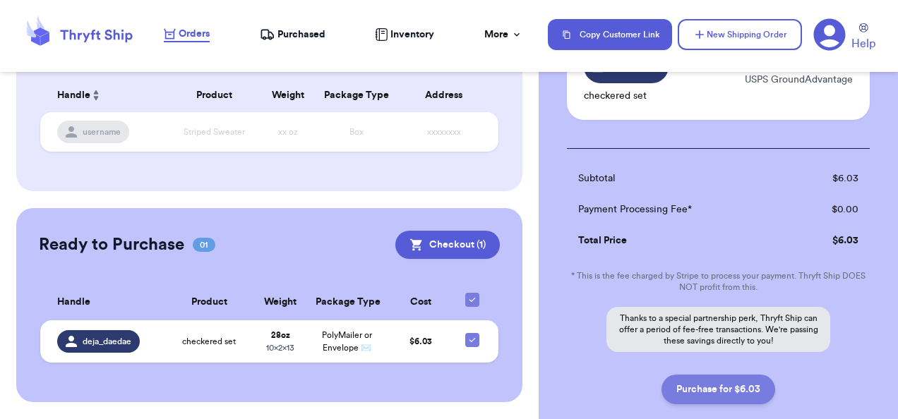
click at [683, 390] on button "Purchase for $6.03" at bounding box center [718, 390] width 114 height 30
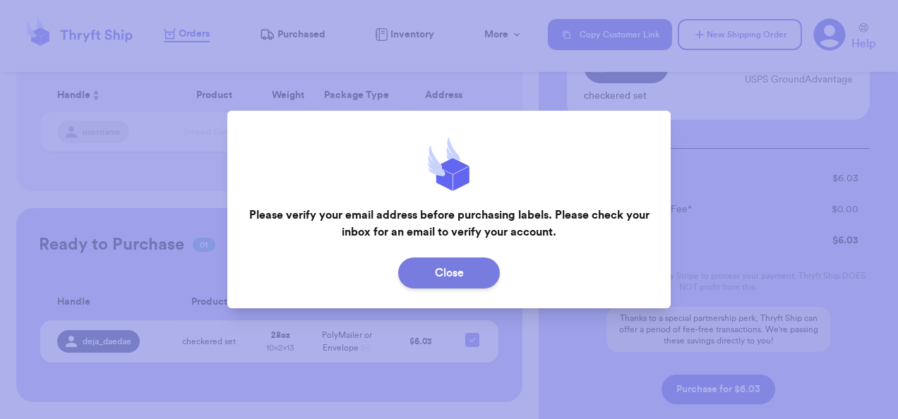
click at [449, 271] on button "Close" at bounding box center [449, 273] width 102 height 31
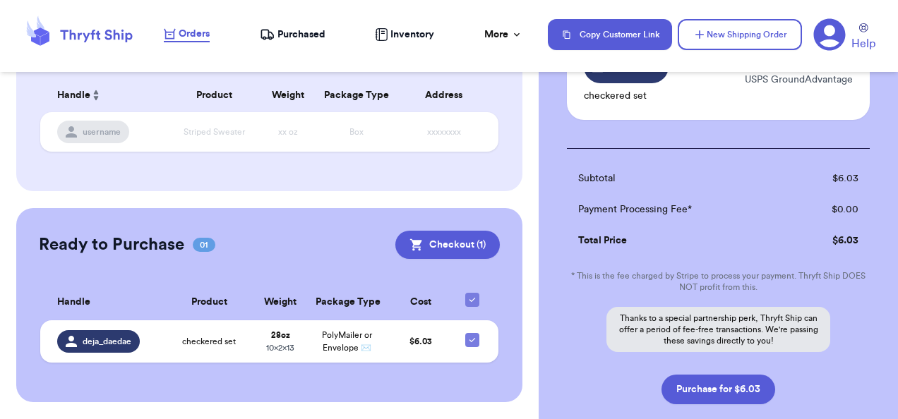
scroll to position [219, 0]
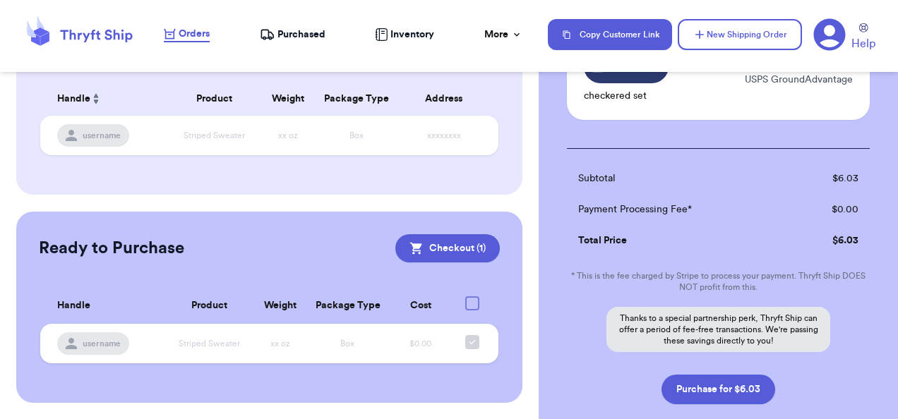
drag, startPoint x: 287, startPoint y: 25, endPoint x: 287, endPoint y: 37, distance: 11.3
click at [287, 37] on nav "Orders Purchased Inventory More Stats Completed Orders Payments Payouts Copy Cu…" at bounding box center [524, 34] width 748 height 47
click at [287, 37] on span "Purchased" at bounding box center [301, 35] width 48 height 14
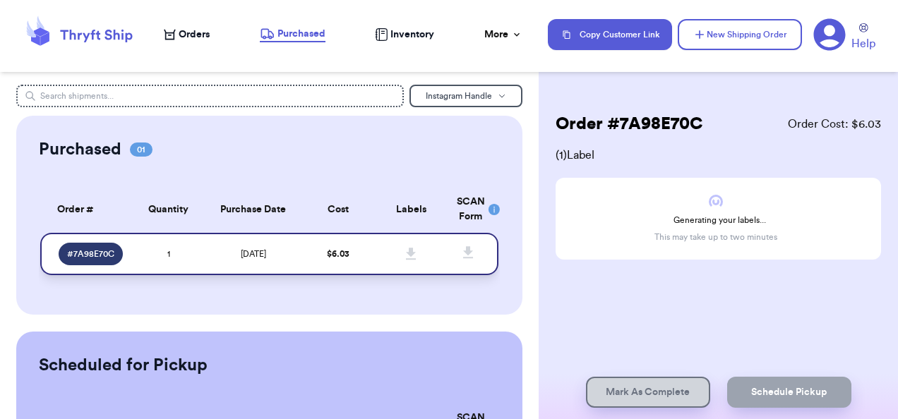
click at [85, 251] on span "# 7A98E70C" at bounding box center [90, 253] width 47 height 11
click at [354, 148] on div "Purchased 01" at bounding box center [269, 149] width 461 height 23
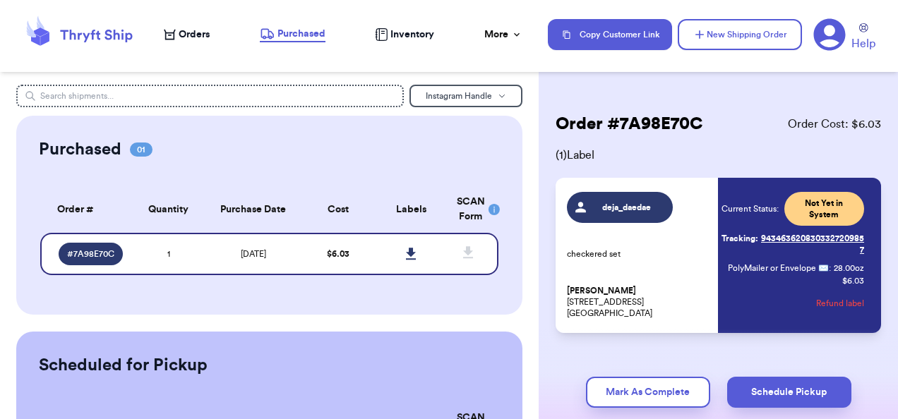
click at [694, 301] on p "[PERSON_NAME] [STREET_ADDRESS]" at bounding box center [638, 302] width 143 height 34
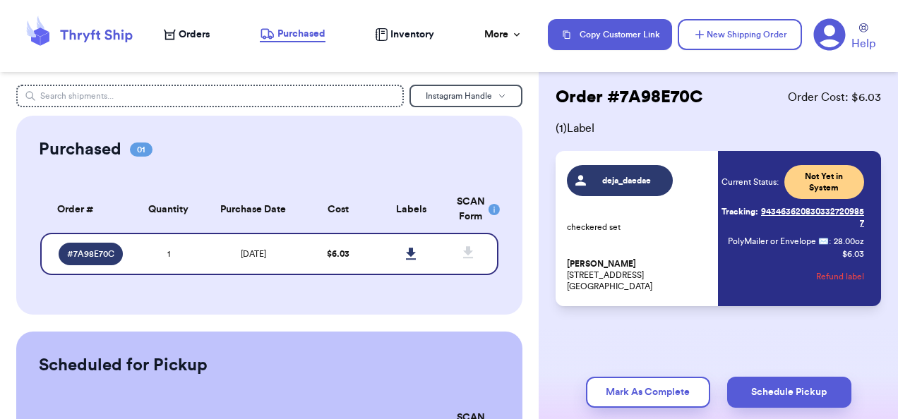
click at [709, 190] on div "deja_daedae checkered set [PERSON_NAME] [STREET_ADDRESS] Current Status: Not Ye…" at bounding box center [715, 228] width 297 height 127
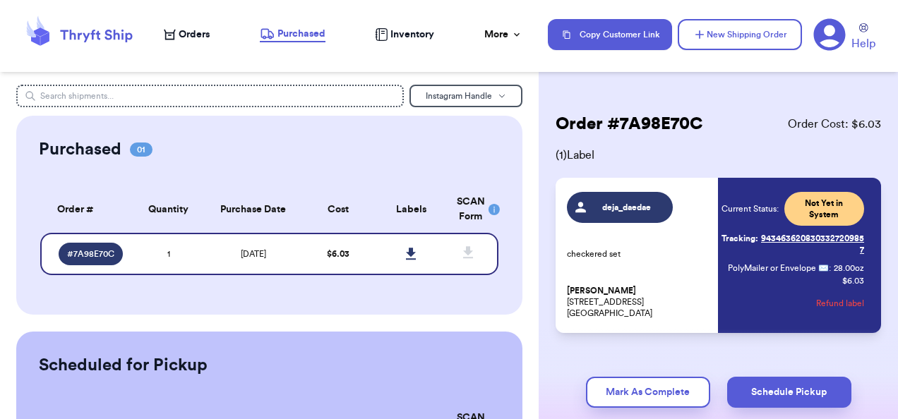
click at [631, 243] on div "deja_daedae checkered set [PERSON_NAME] [STREET_ADDRESS]" at bounding box center [638, 255] width 143 height 127
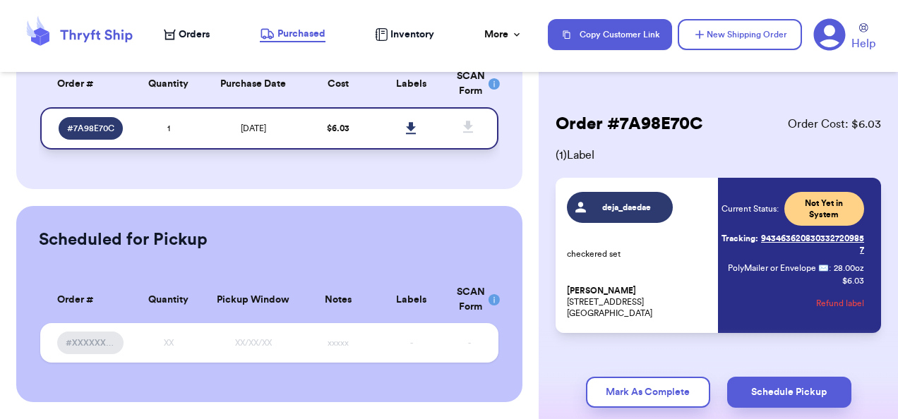
click at [396, 113] on link at bounding box center [411, 128] width 31 height 31
